Goal: Navigation & Orientation: Find specific page/section

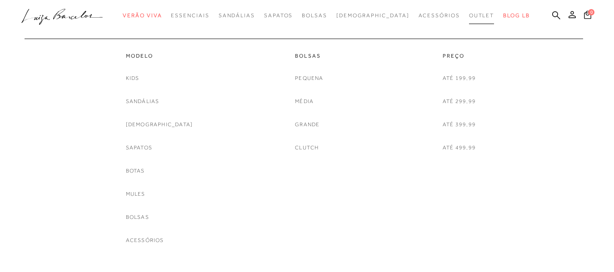
click at [469, 14] on span "Outlet" at bounding box center [481, 15] width 25 height 6
click at [309, 104] on link "Média" at bounding box center [304, 102] width 19 height 10
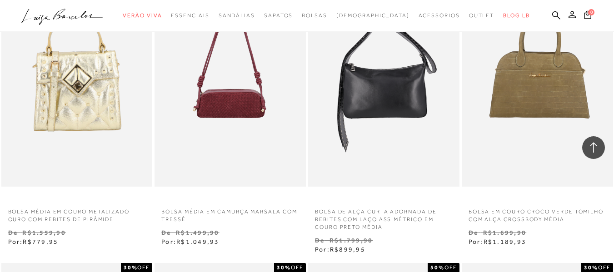
scroll to position [864, 0]
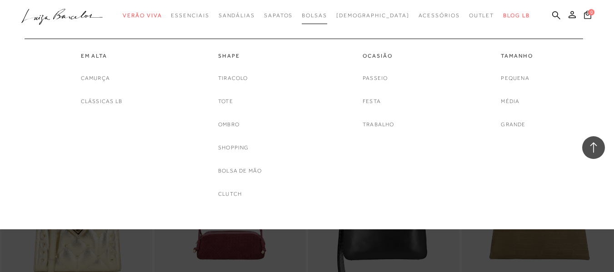
click at [327, 17] on span "Bolsas" at bounding box center [314, 15] width 25 height 6
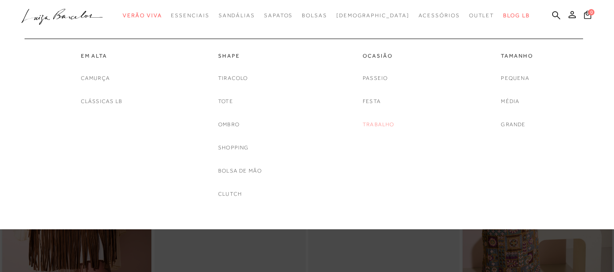
click at [390, 129] on link "Trabalho" at bounding box center [379, 125] width 32 height 10
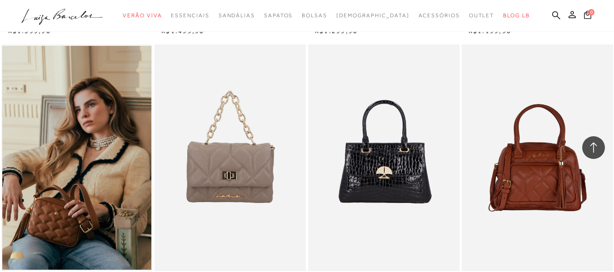
scroll to position [682, 0]
